Goal: Transaction & Acquisition: Purchase product/service

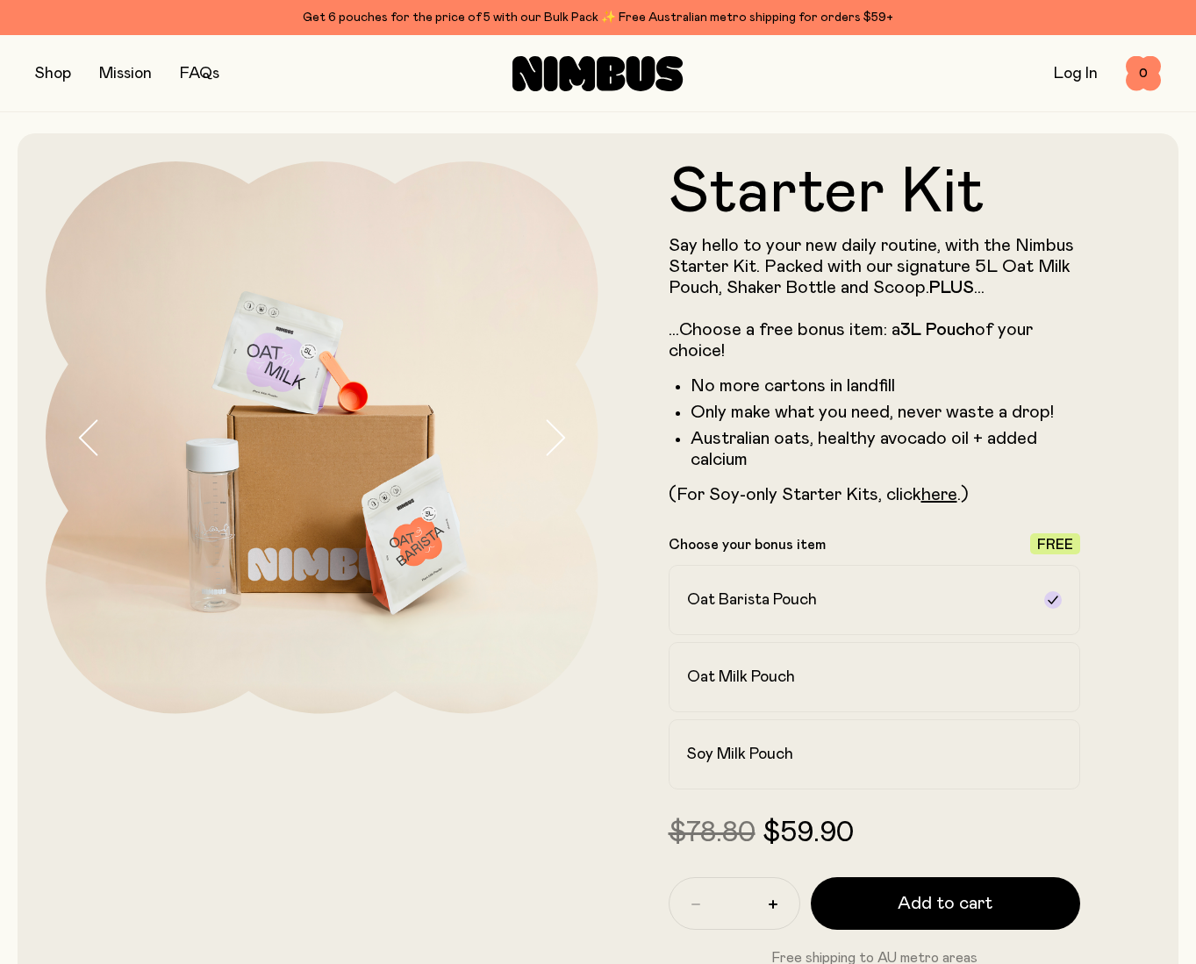
click at [56, 69] on button "button" at bounding box center [53, 73] width 36 height 25
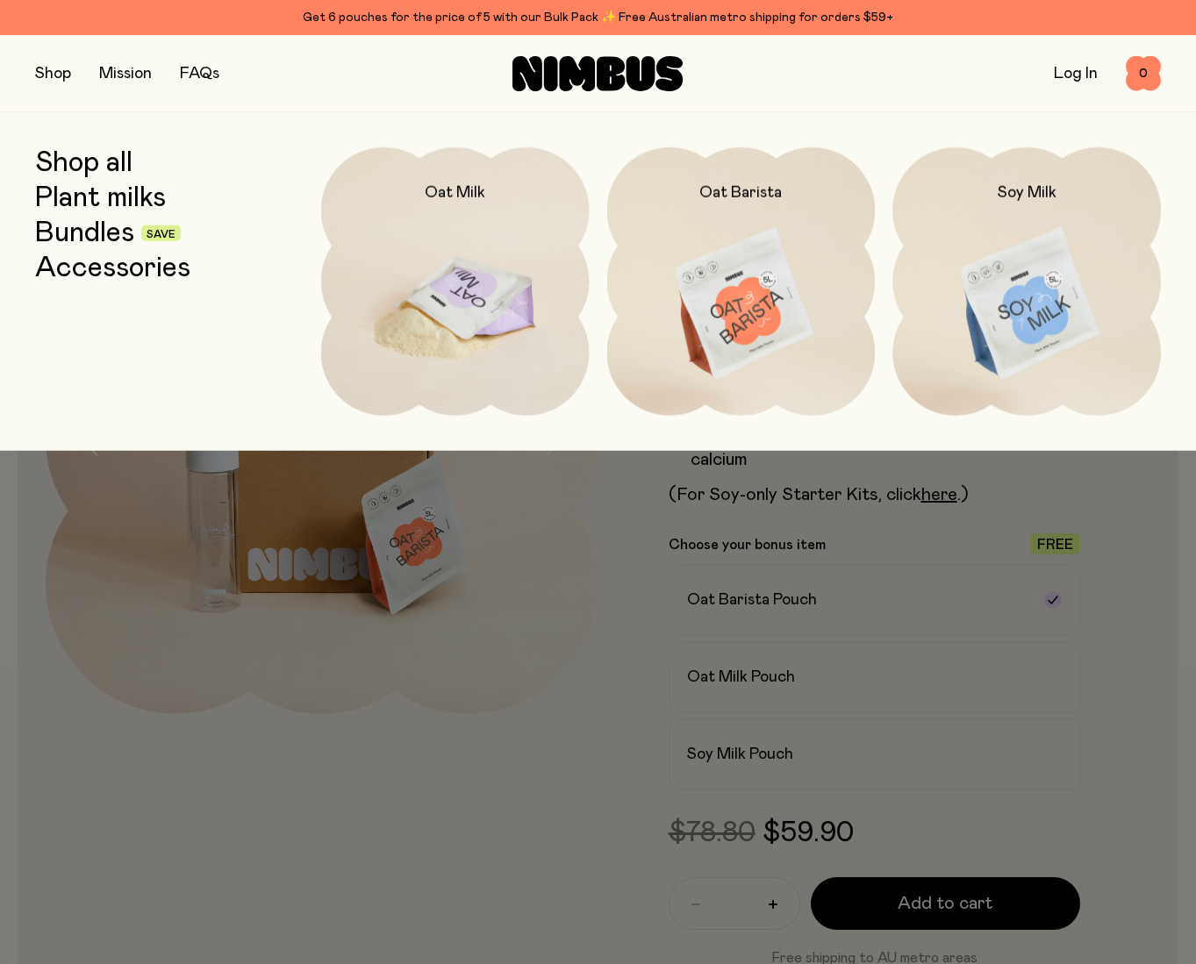
click at [434, 331] on img at bounding box center [455, 304] width 268 height 315
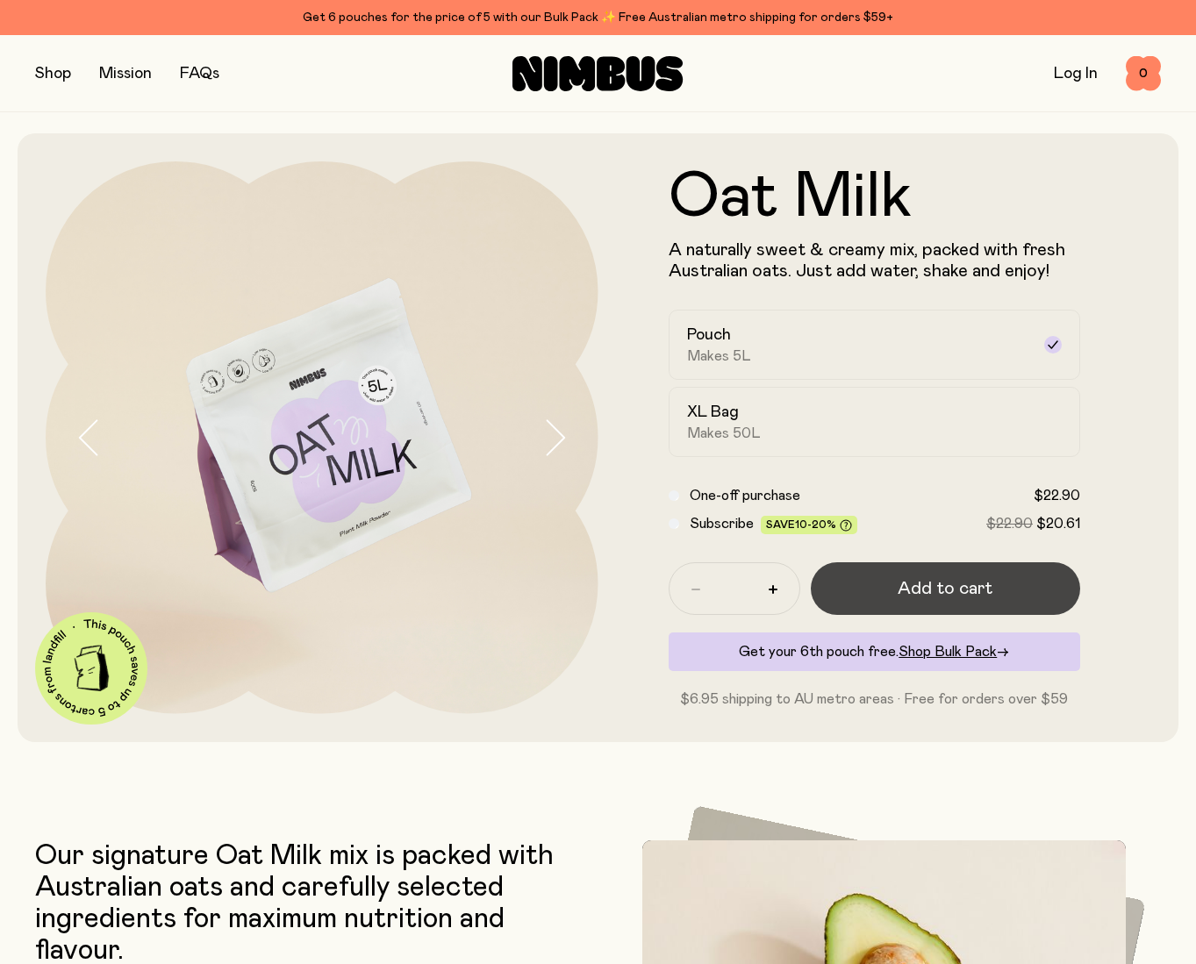
click at [915, 578] on span "Add to cart" at bounding box center [944, 588] width 95 height 25
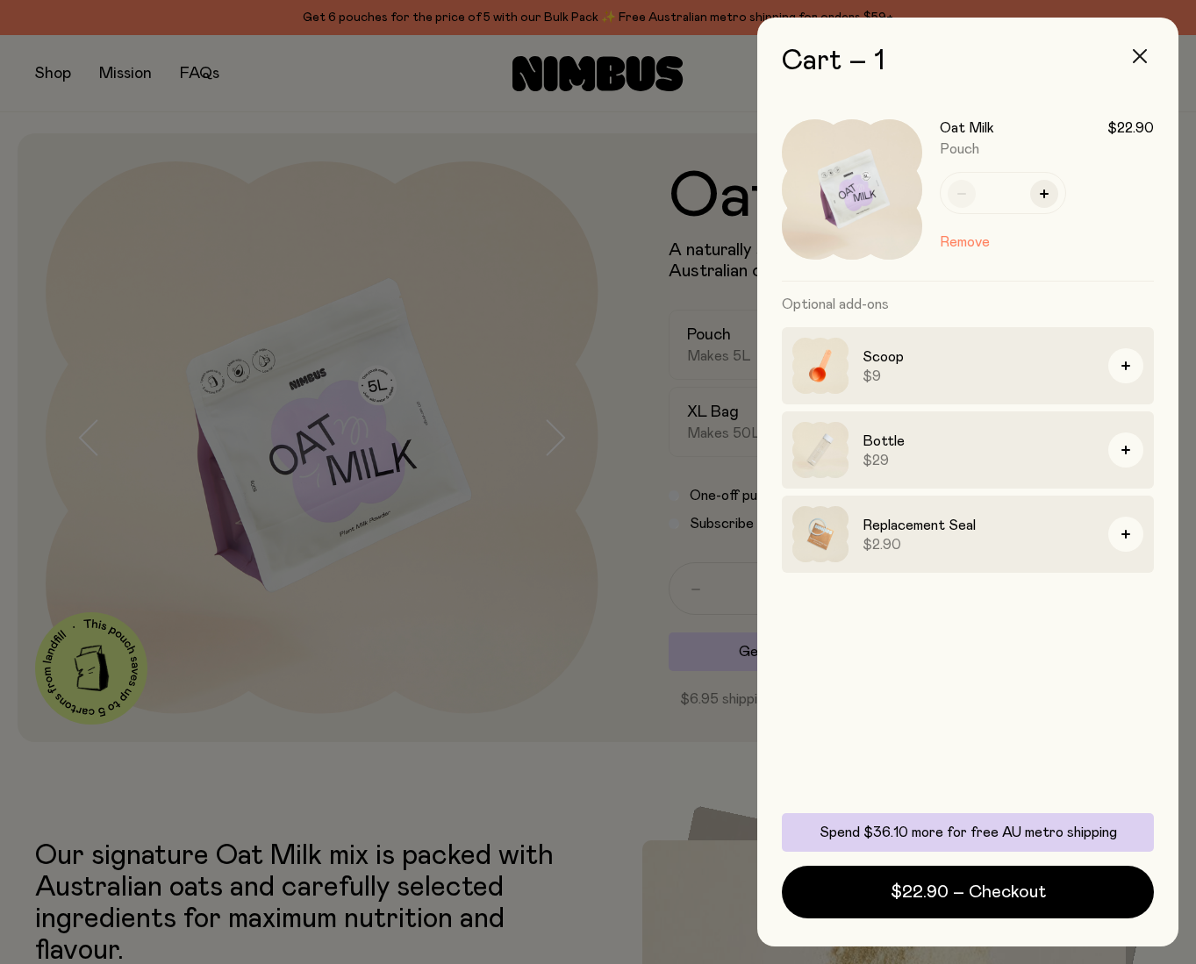
click at [1142, 59] on icon "button" at bounding box center [1139, 56] width 14 height 14
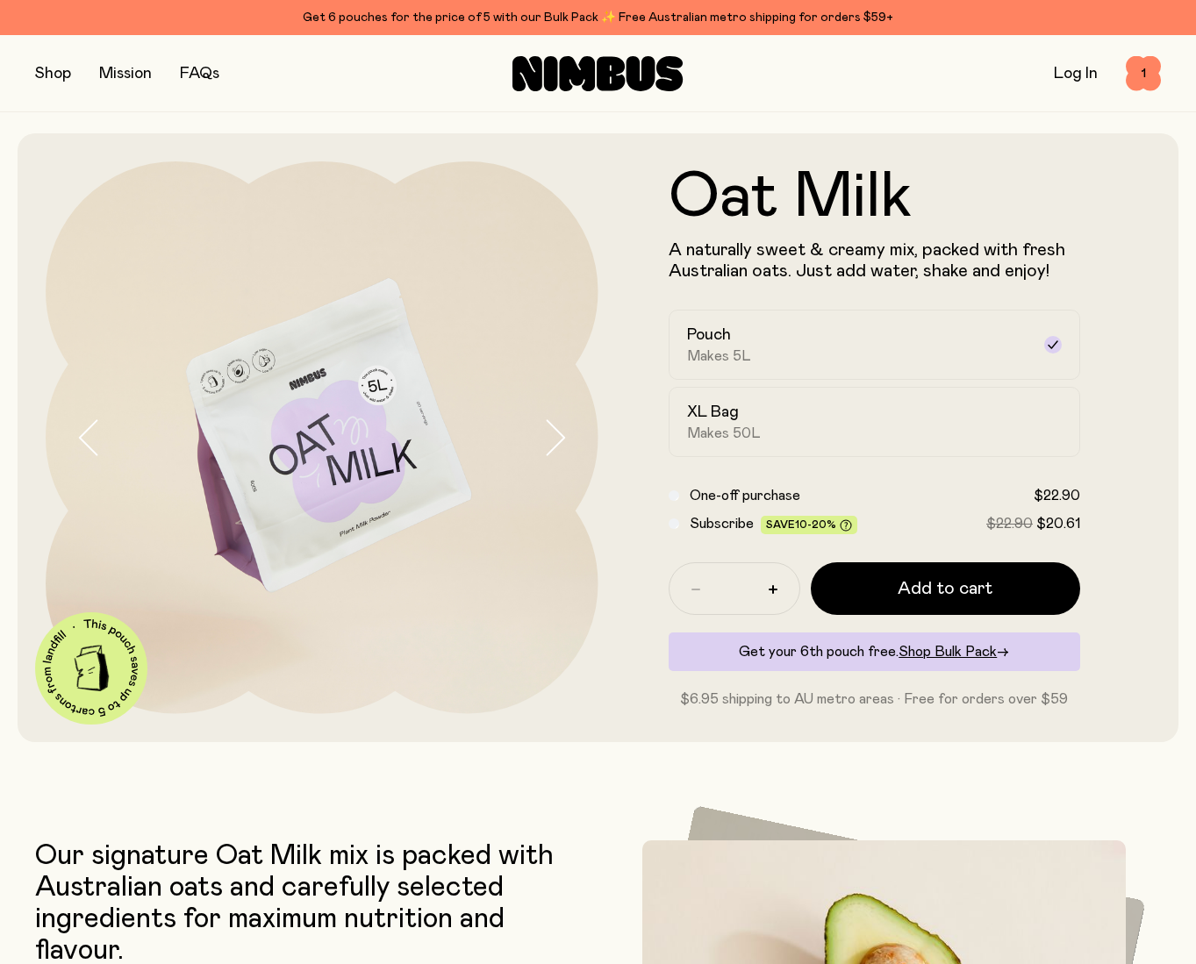
click at [45, 73] on button "button" at bounding box center [53, 73] width 36 height 25
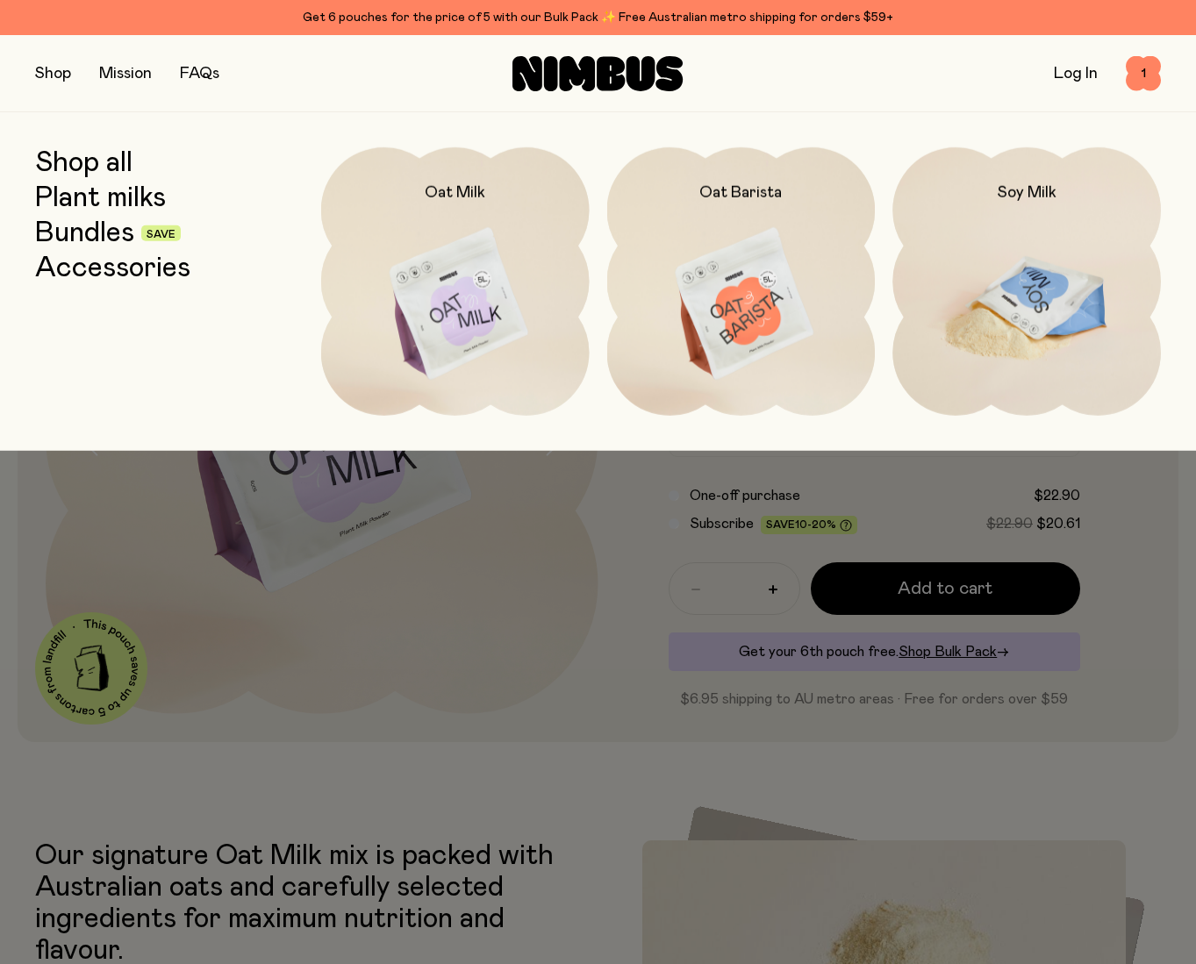
click at [989, 322] on img at bounding box center [1026, 304] width 268 height 315
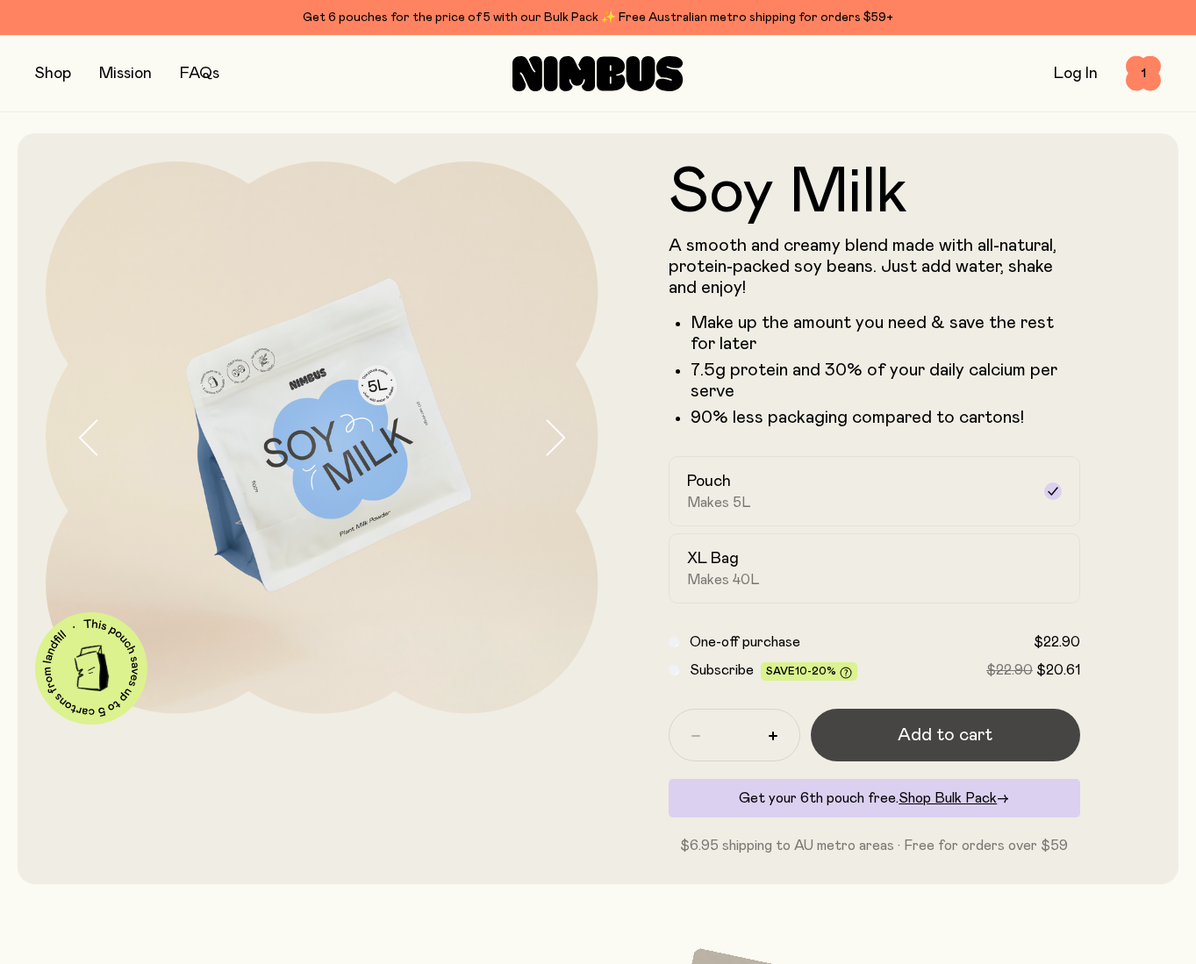
click at [929, 737] on span "Add to cart" at bounding box center [944, 735] width 95 height 25
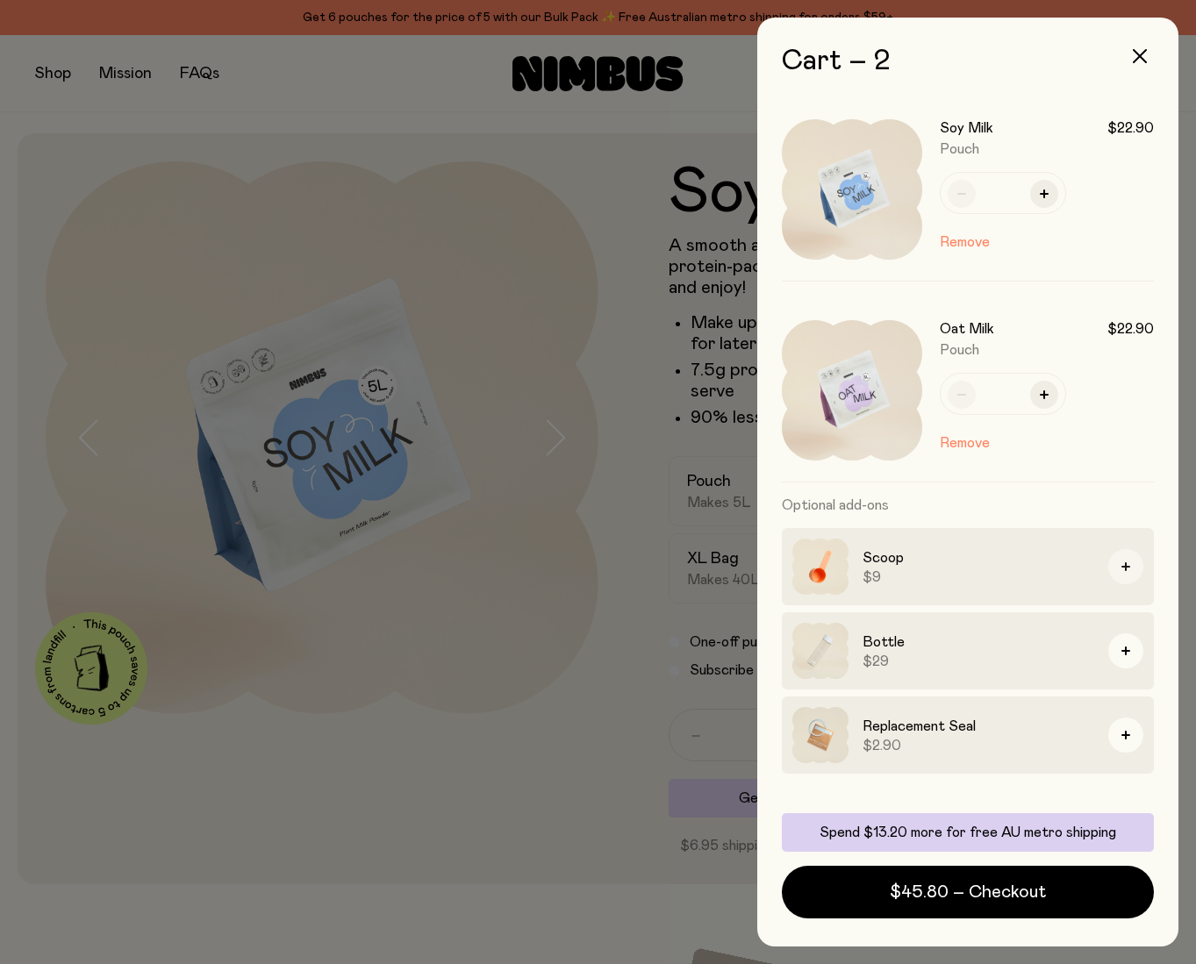
click at [1128, 558] on button "button" at bounding box center [1125, 566] width 35 height 35
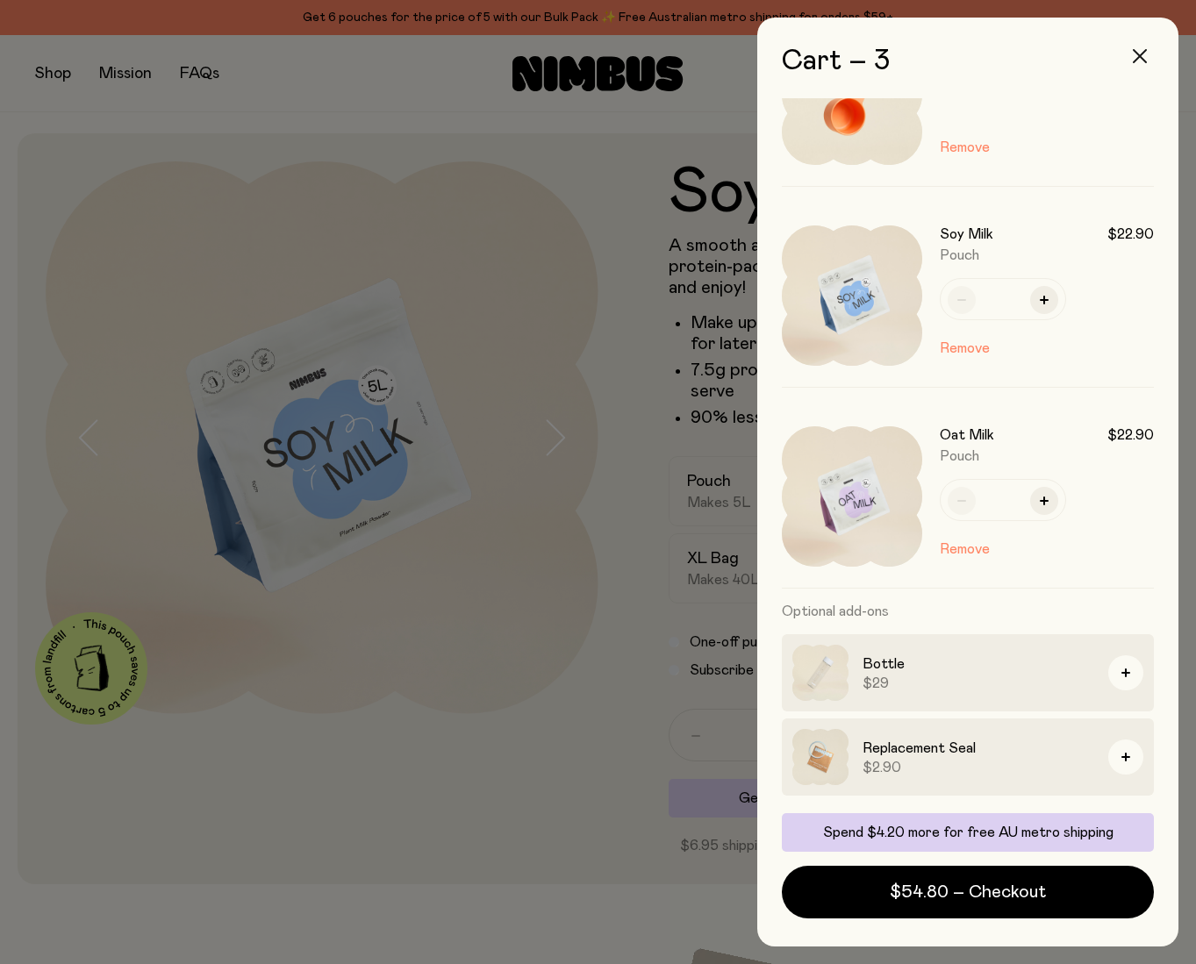
click at [1138, 54] on icon "button" at bounding box center [1139, 56] width 14 height 14
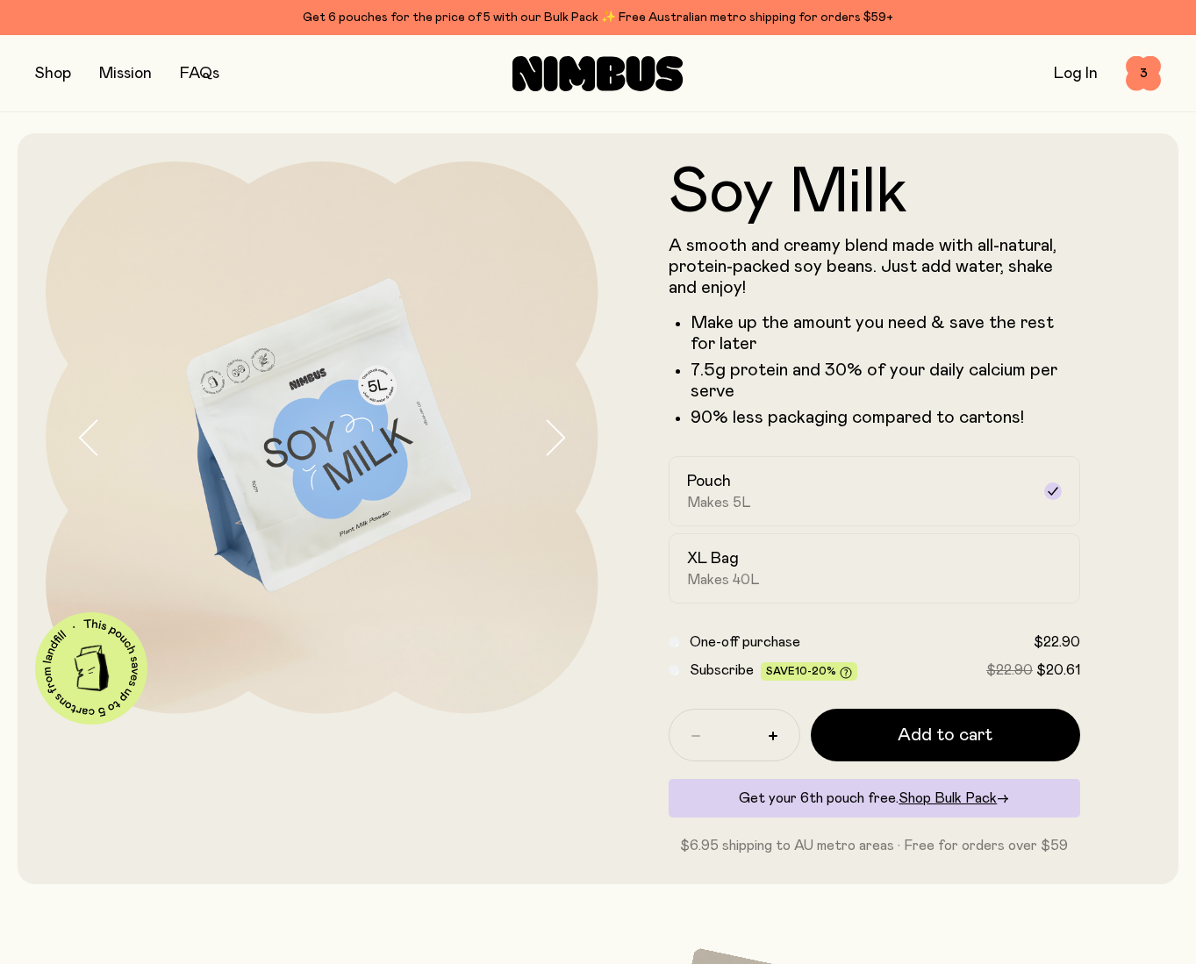
click at [58, 77] on button "button" at bounding box center [53, 73] width 36 height 25
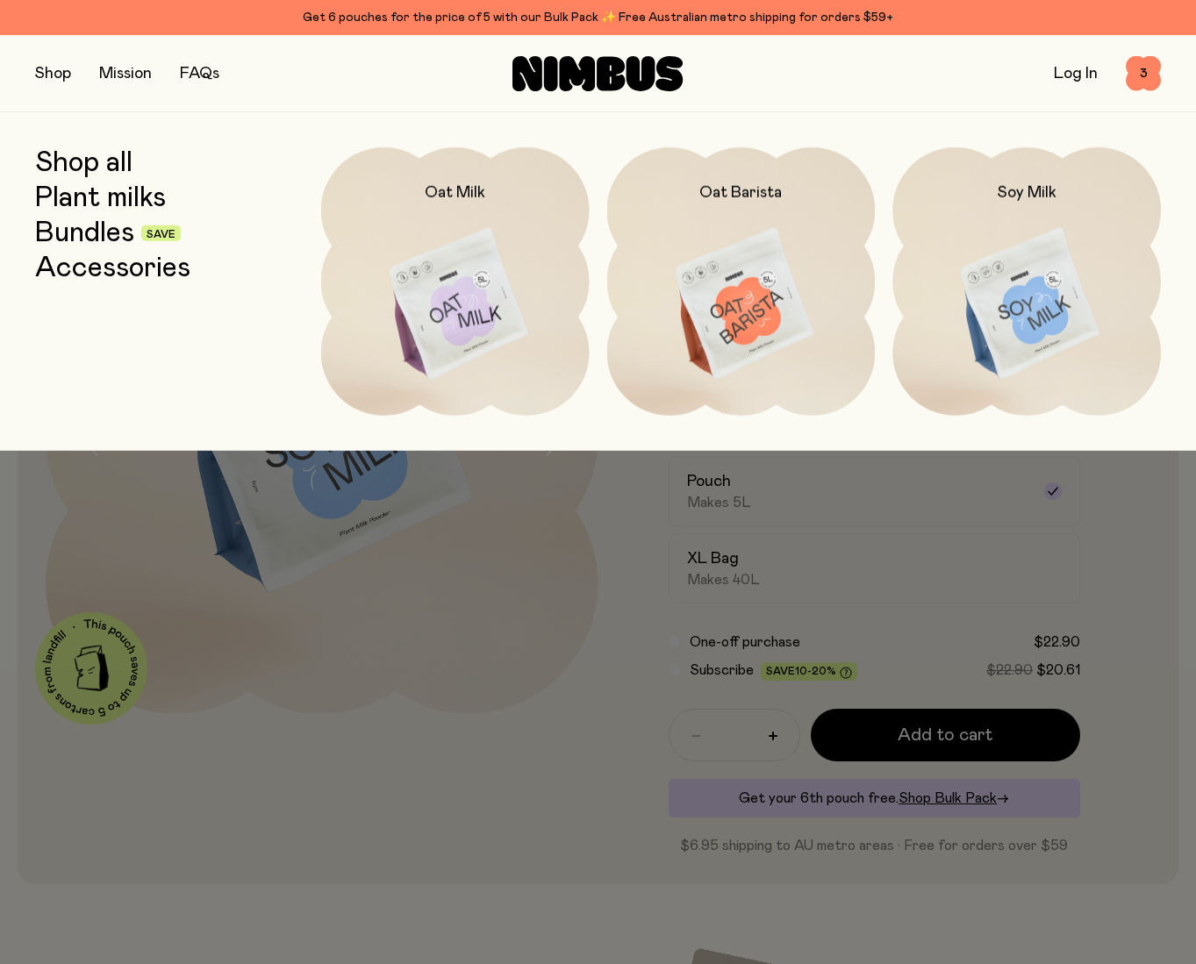
click at [99, 225] on link "Bundles" at bounding box center [84, 234] width 99 height 32
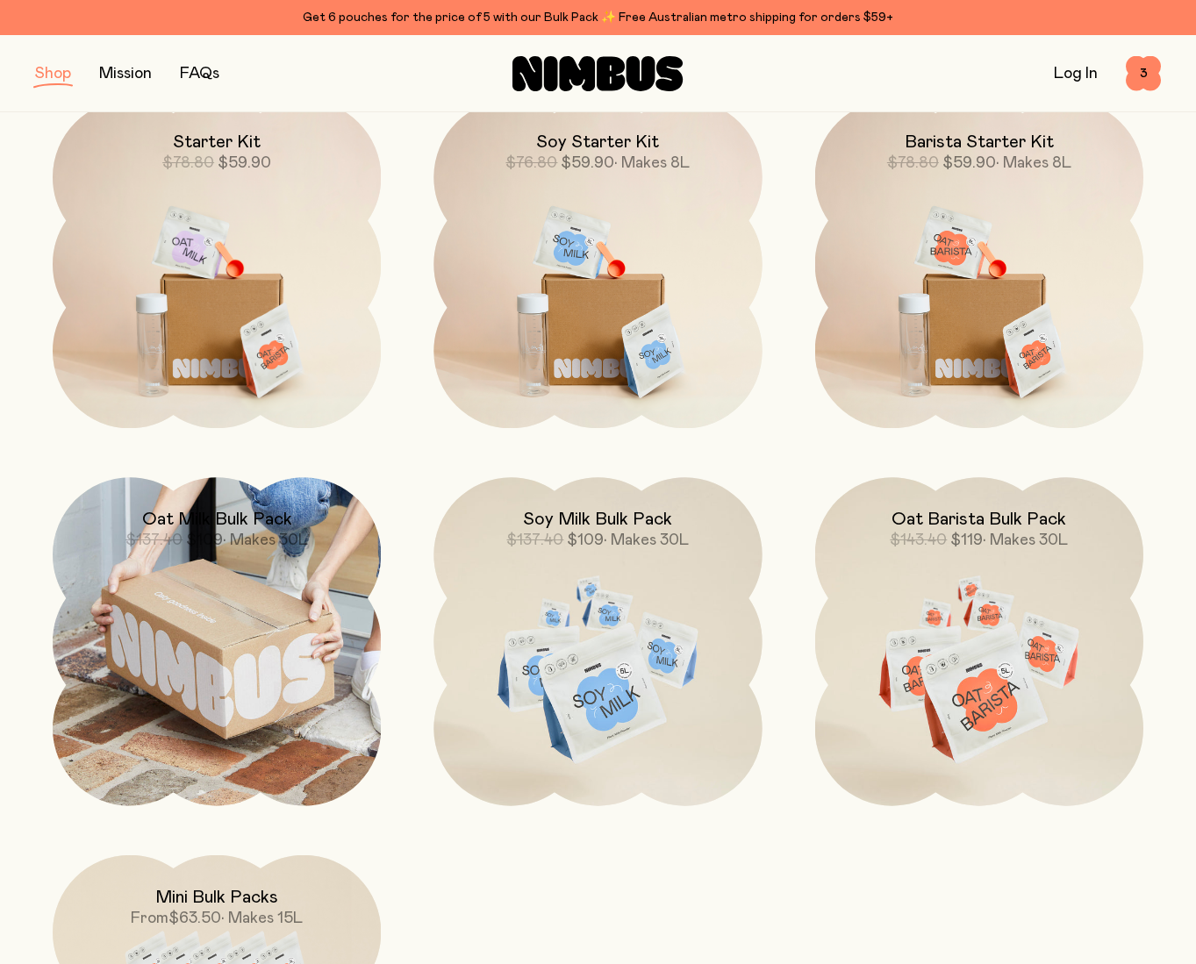
scroll to position [267, 0]
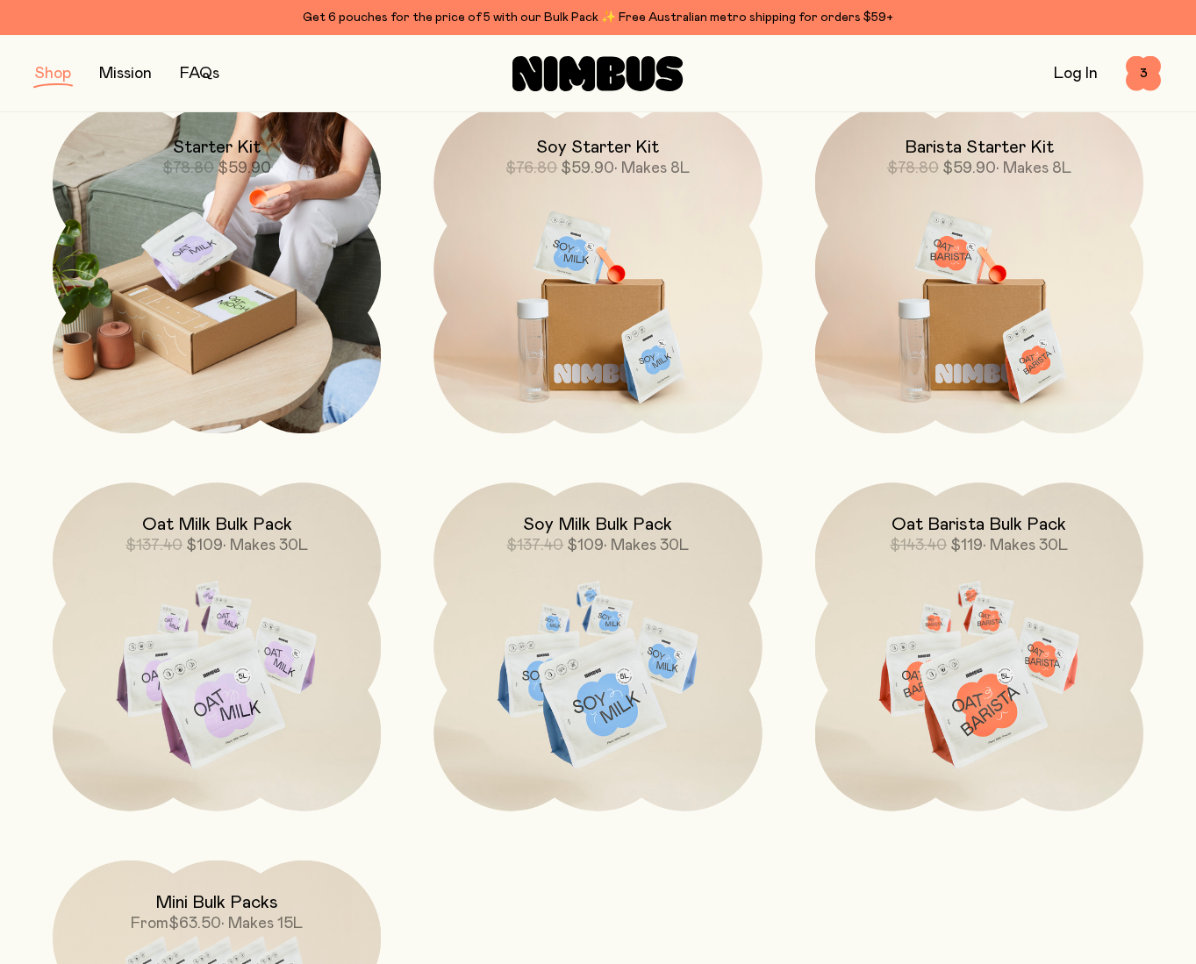
click at [228, 348] on img at bounding box center [217, 269] width 328 height 328
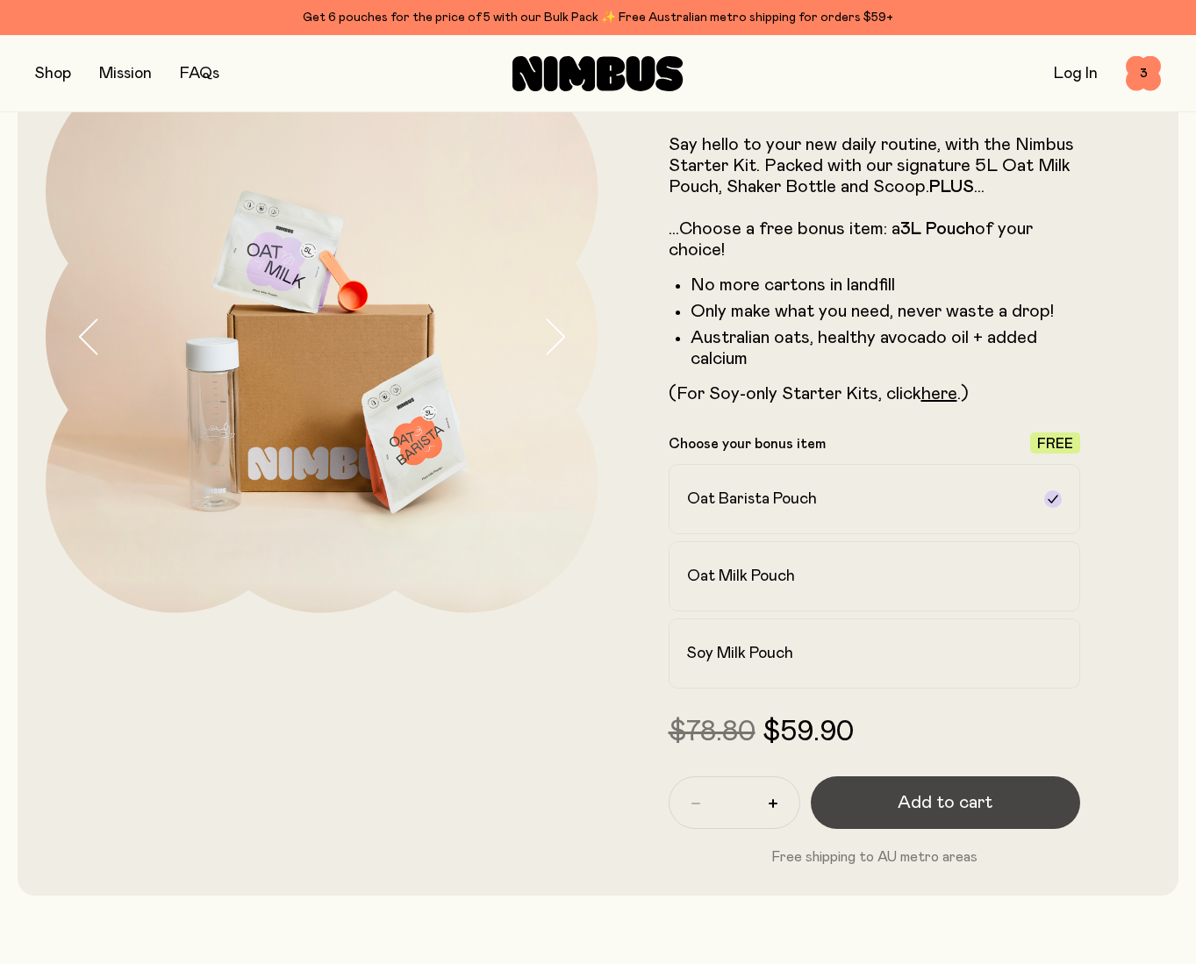
scroll to position [96, 0]
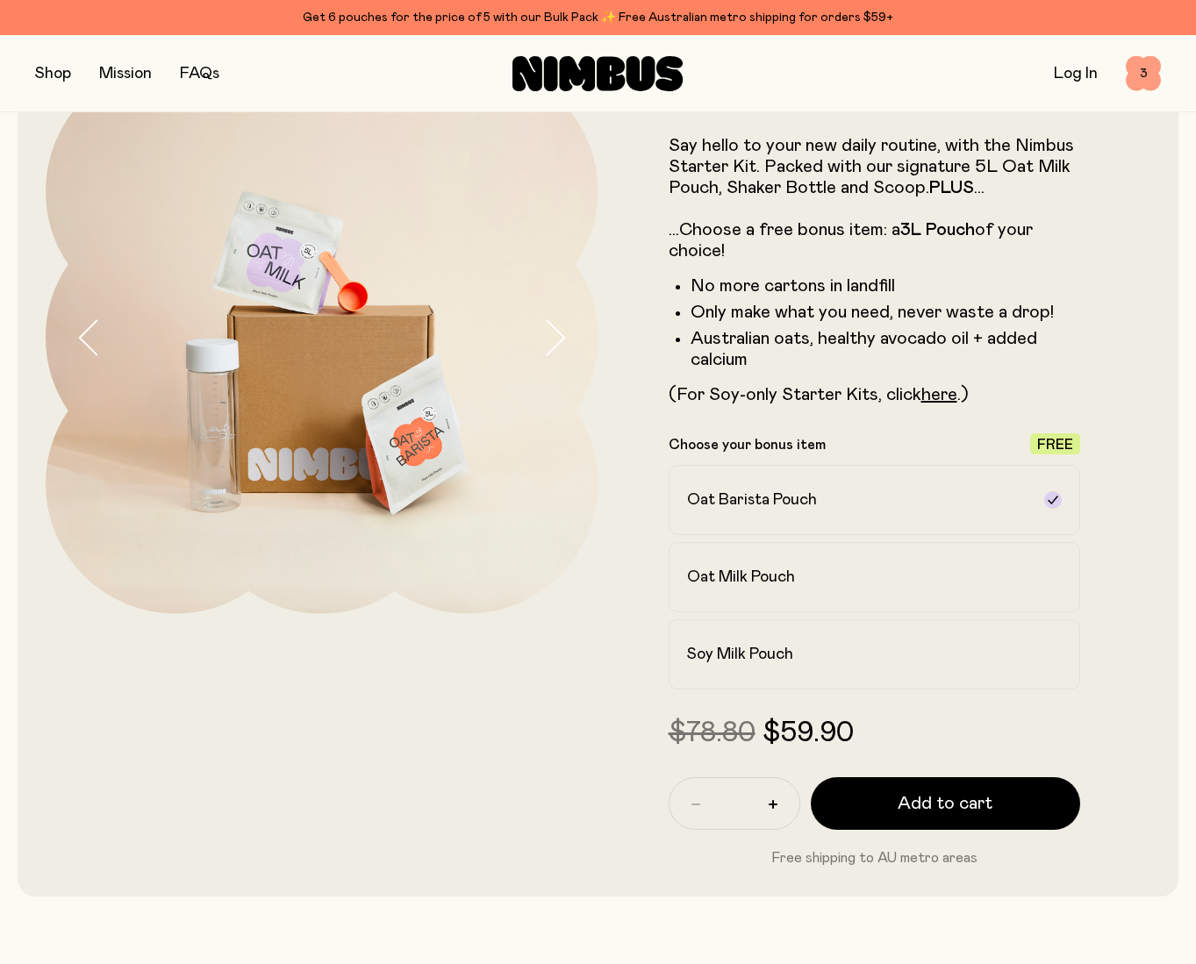
click at [1151, 68] on span "3" at bounding box center [1142, 73] width 35 height 35
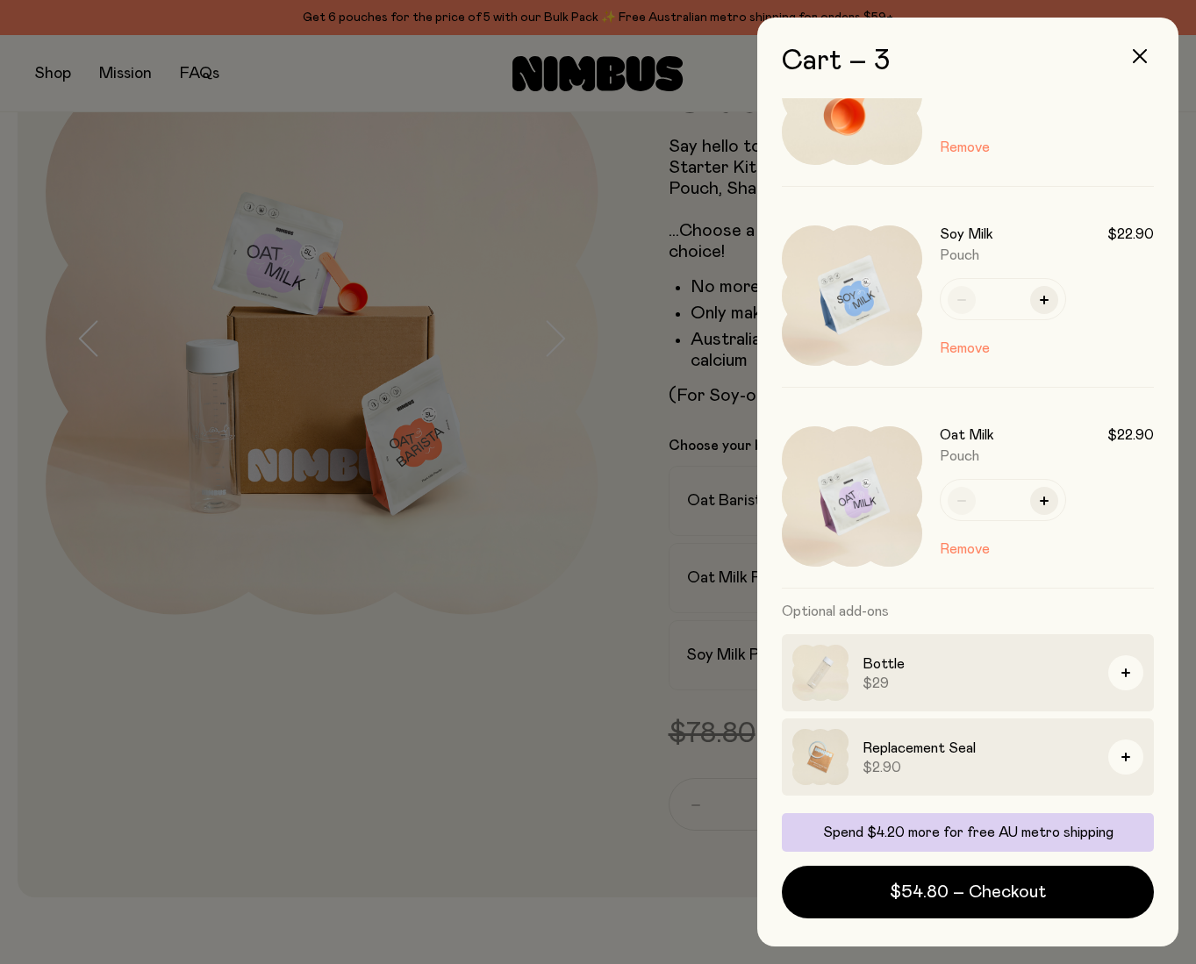
scroll to position [0, 0]
click at [861, 759] on div "Replacement Seal $2.90" at bounding box center [968, 756] width 372 height 77
click at [818, 753] on img at bounding box center [820, 757] width 56 height 56
click at [1145, 54] on icon "button" at bounding box center [1139, 56] width 14 height 14
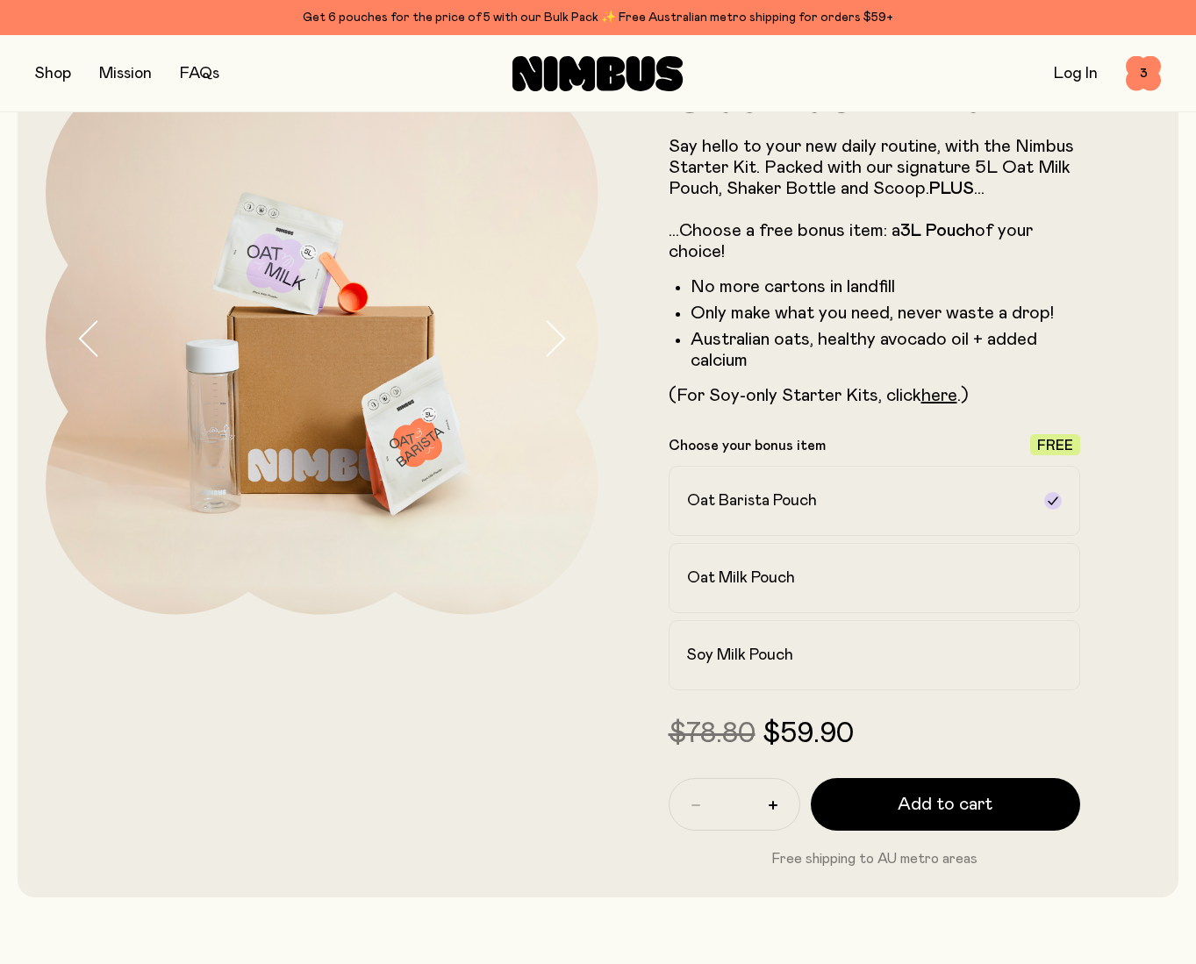
click at [56, 68] on button "button" at bounding box center [53, 73] width 36 height 25
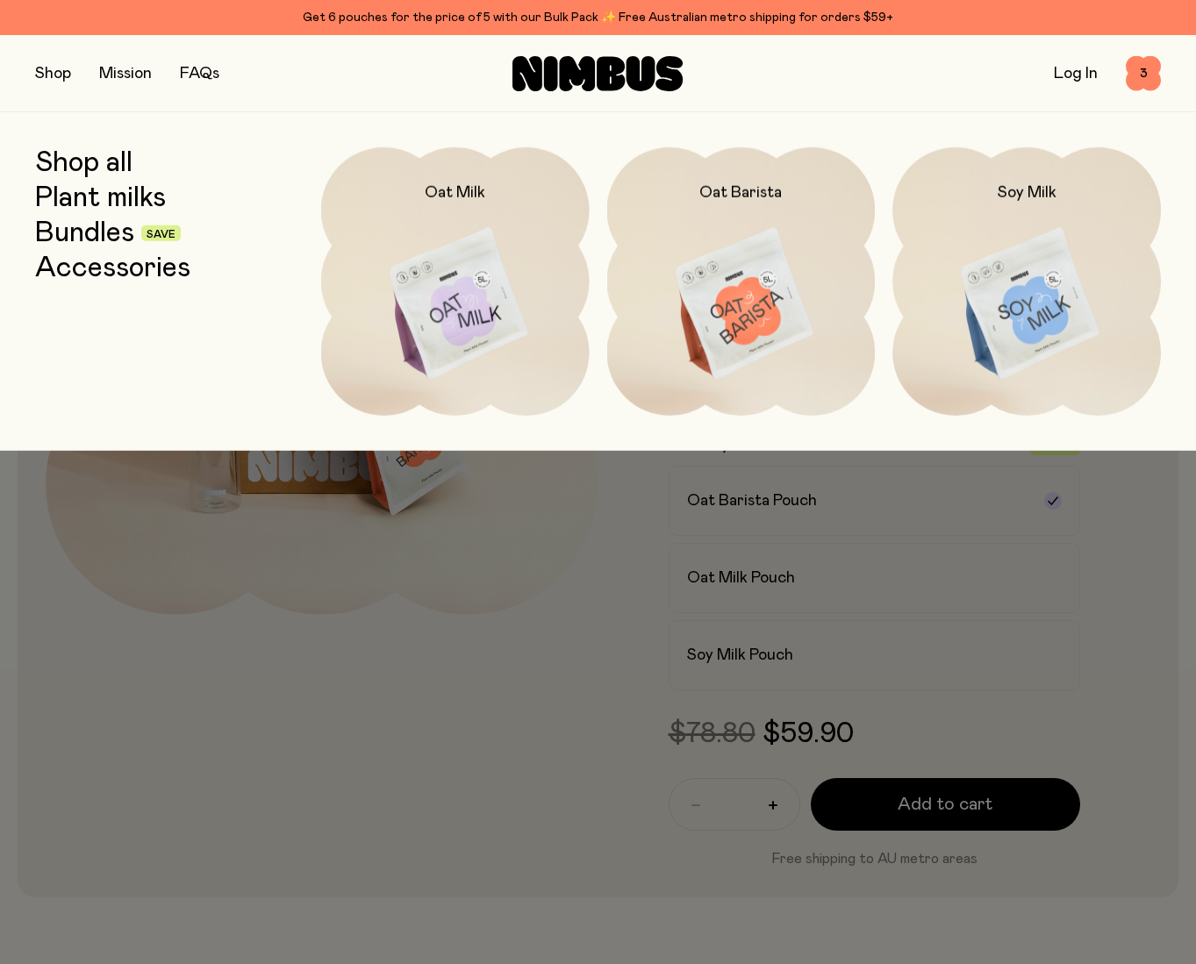
click at [113, 274] on link "Accessories" at bounding box center [112, 269] width 155 height 32
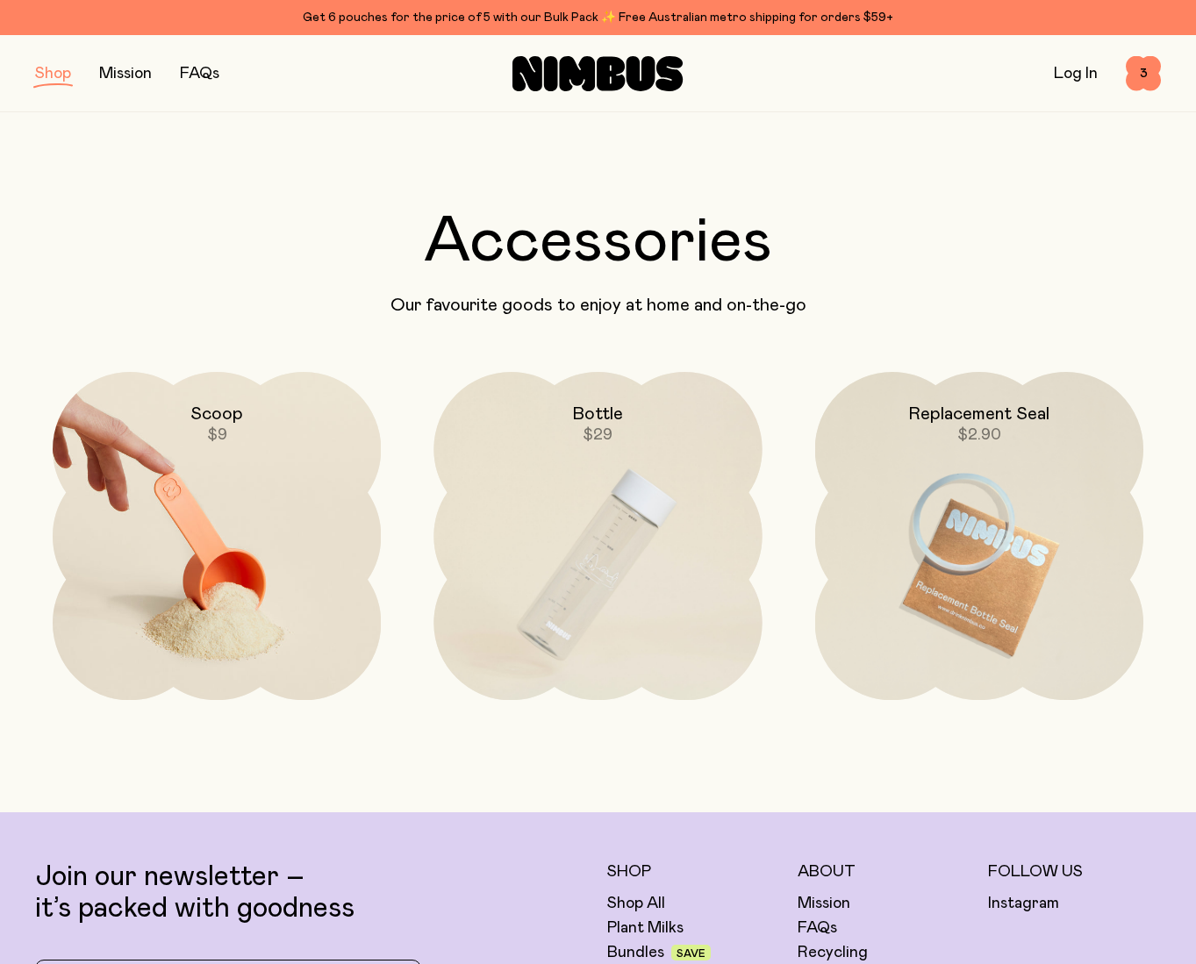
click at [220, 604] on img at bounding box center [217, 565] width 328 height 386
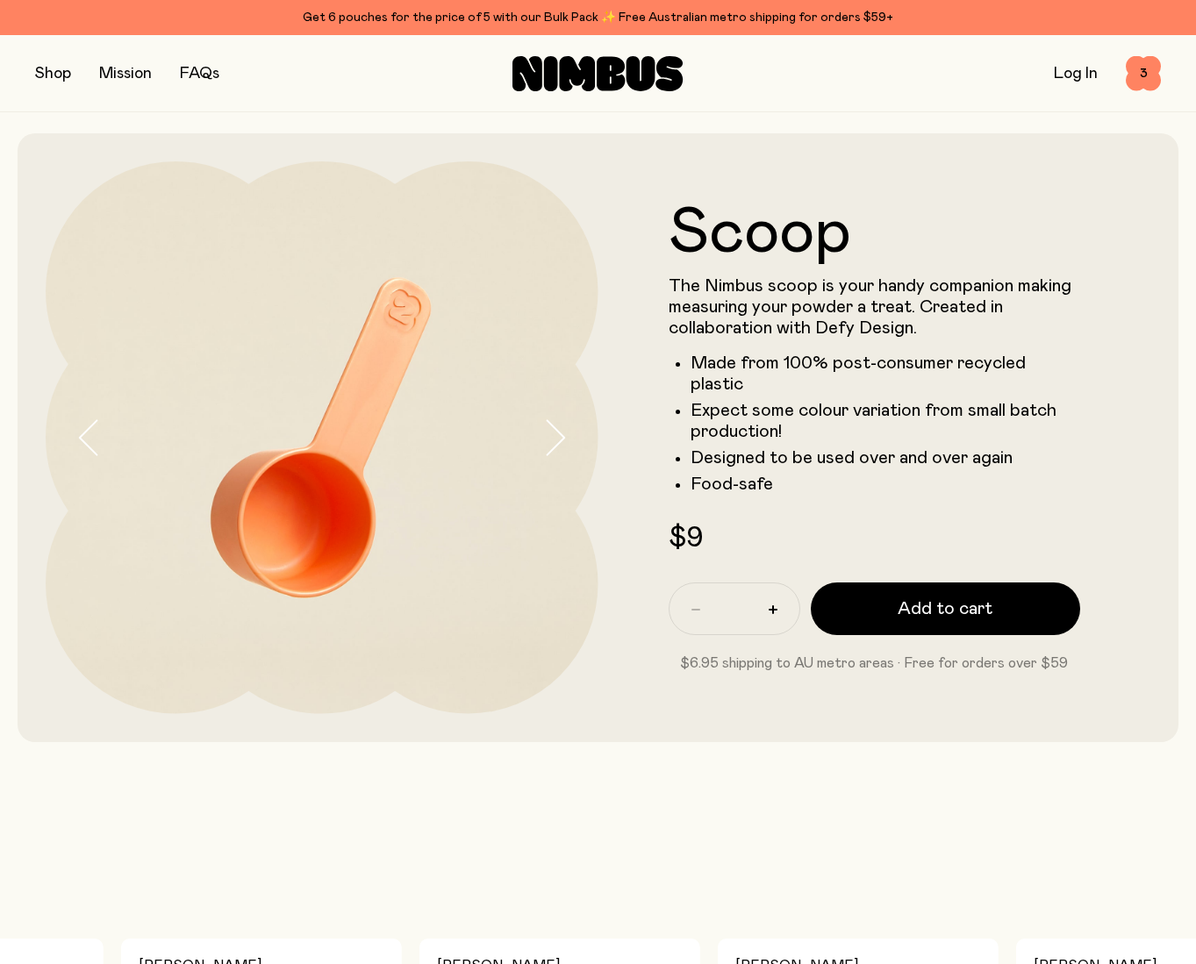
click at [60, 72] on button "button" at bounding box center [53, 73] width 36 height 25
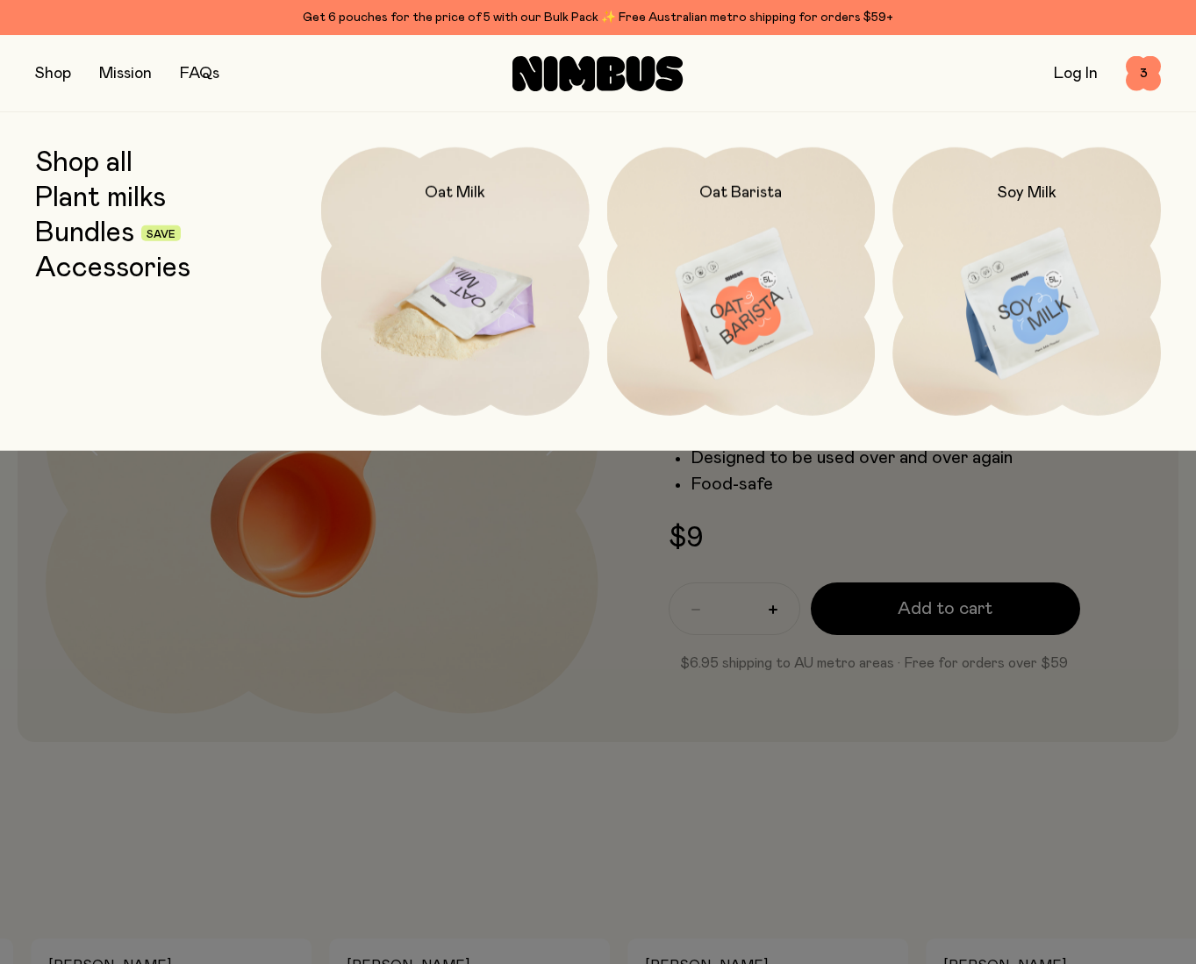
click at [501, 235] on img at bounding box center [455, 304] width 268 height 315
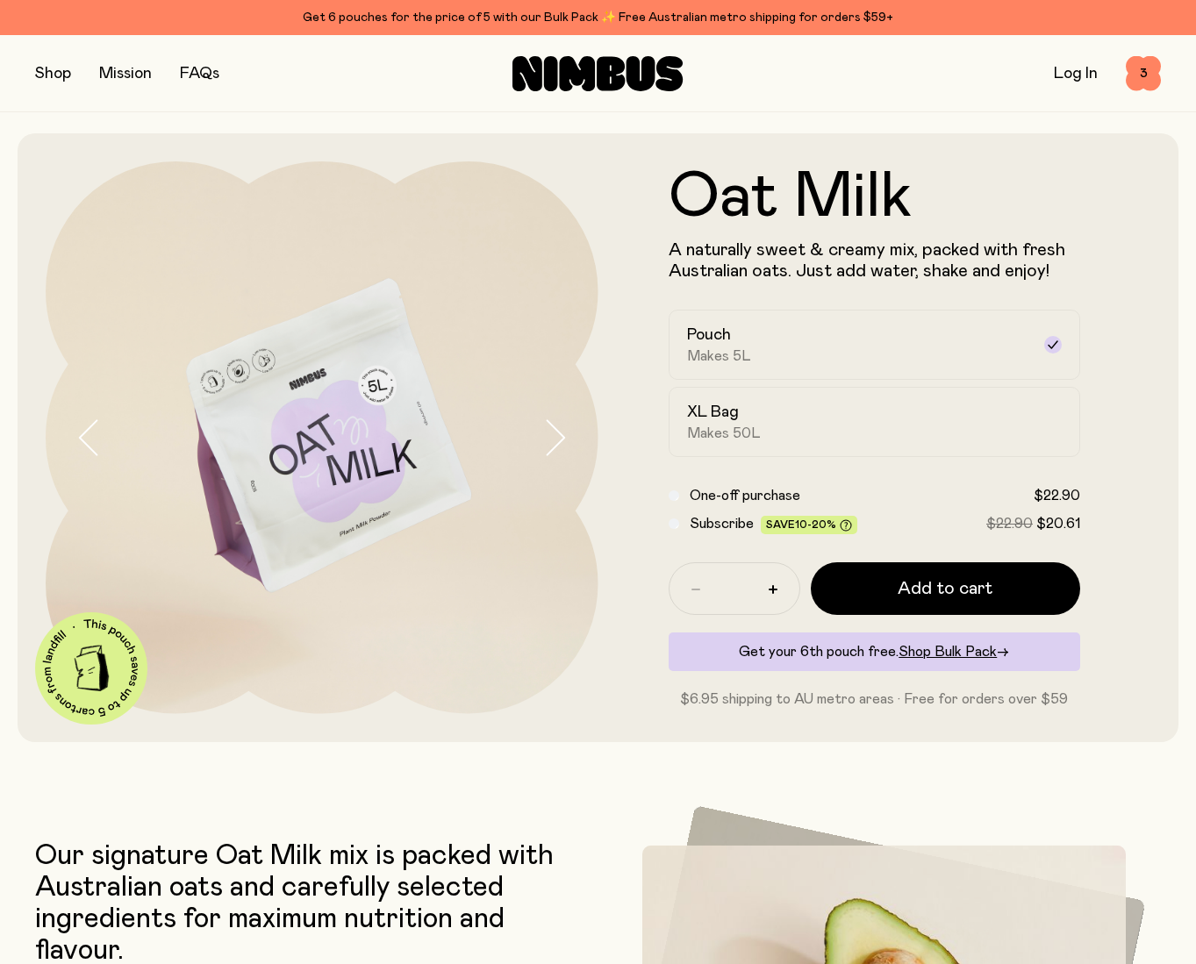
scroll to position [-1, 0]
click at [1146, 72] on span "3" at bounding box center [1142, 73] width 35 height 35
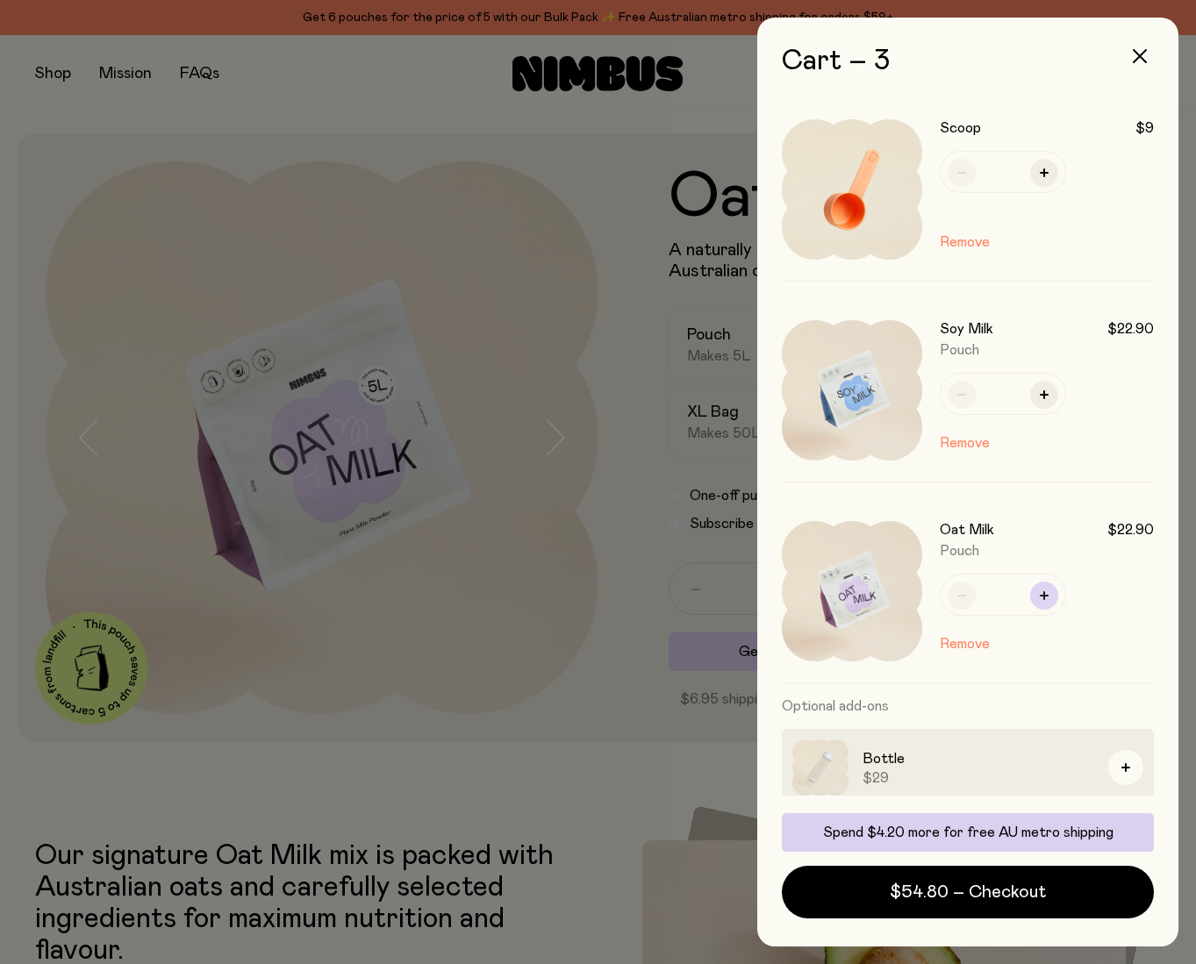
click at [1039, 596] on button "button" at bounding box center [1044, 596] width 28 height 28
click at [957, 240] on button "Remove" at bounding box center [964, 242] width 50 height 21
